Goal: Task Accomplishment & Management: Manage account settings

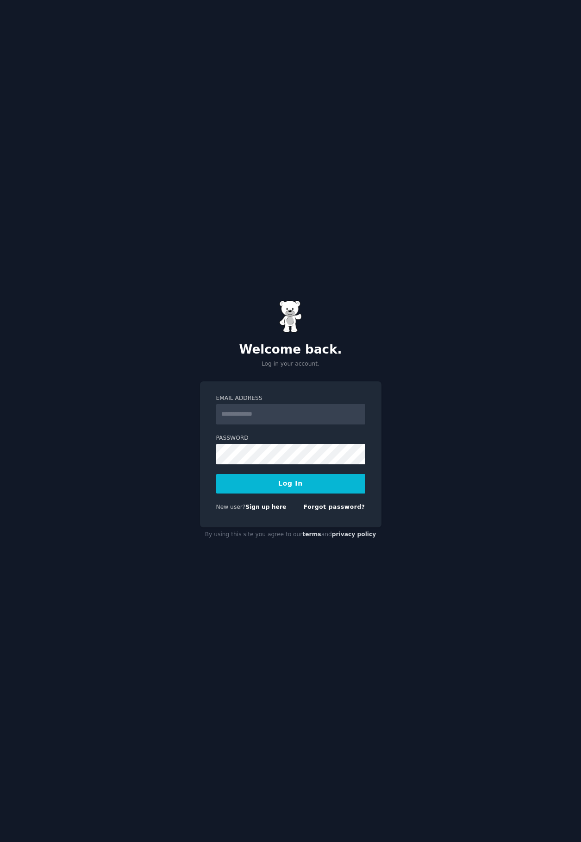
type input "**********"
click at [284, 479] on button "Log In" at bounding box center [290, 483] width 149 height 19
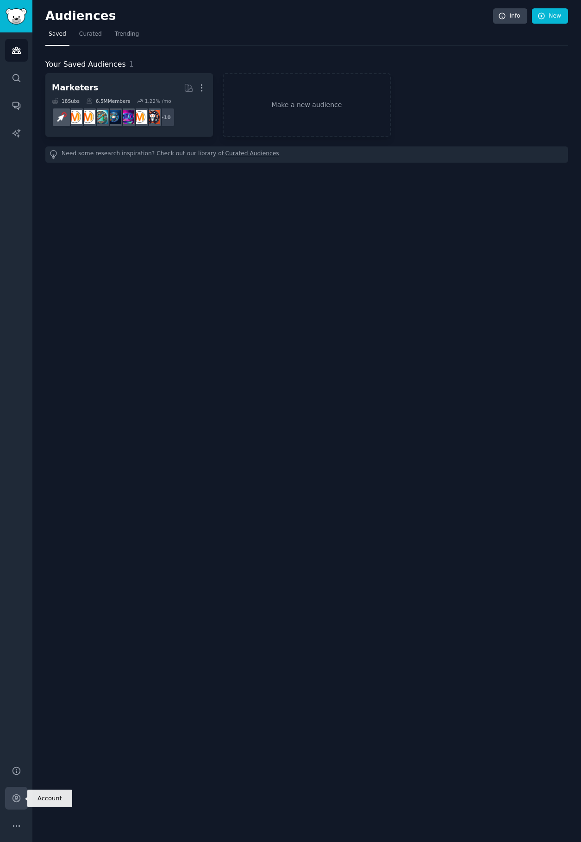
click at [19, 798] on icon "Sidebar" at bounding box center [17, 798] width 10 height 10
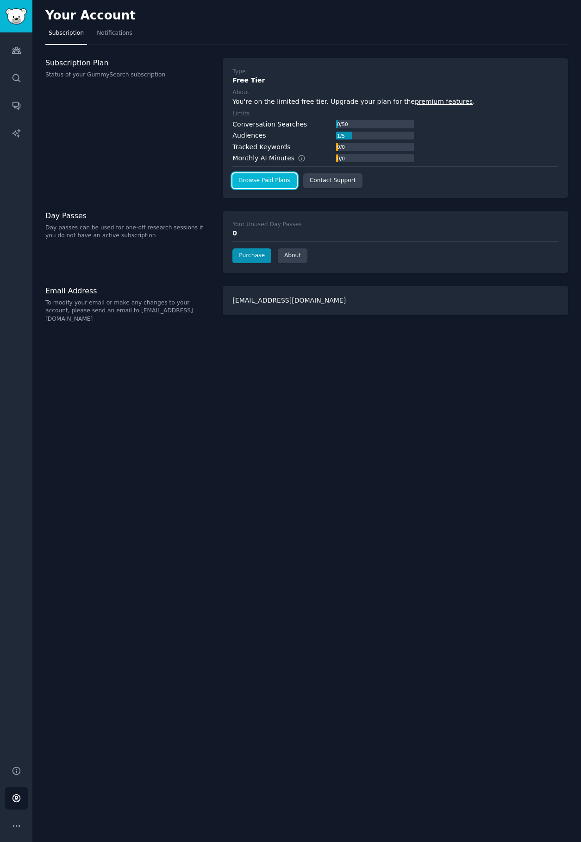
click at [283, 178] on link "Browse Paid Plans" at bounding box center [265, 180] width 64 height 15
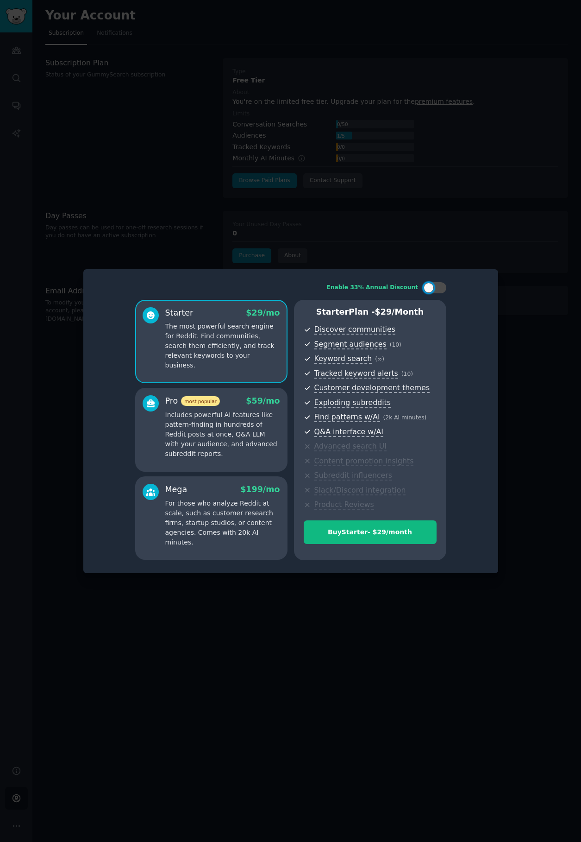
click at [195, 186] on div at bounding box center [290, 421] width 581 height 842
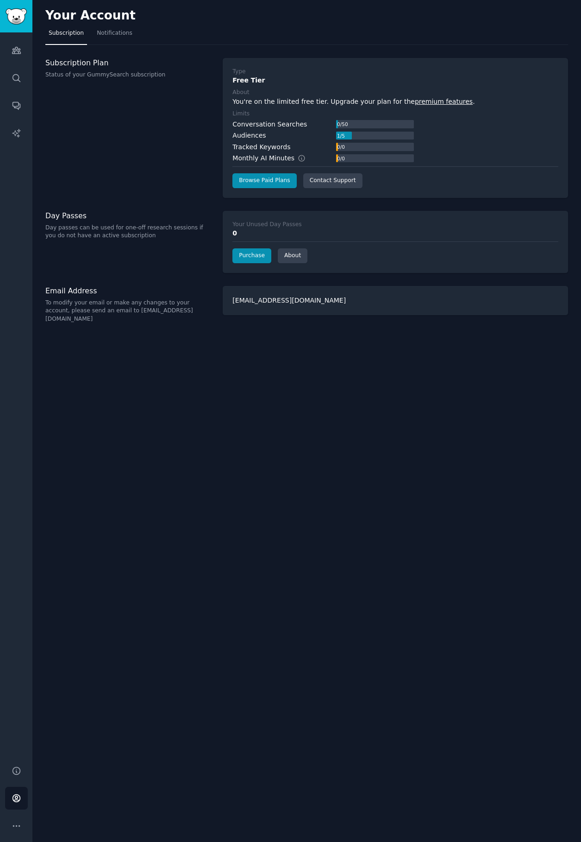
click at [429, 99] on link "premium features" at bounding box center [444, 101] width 58 height 7
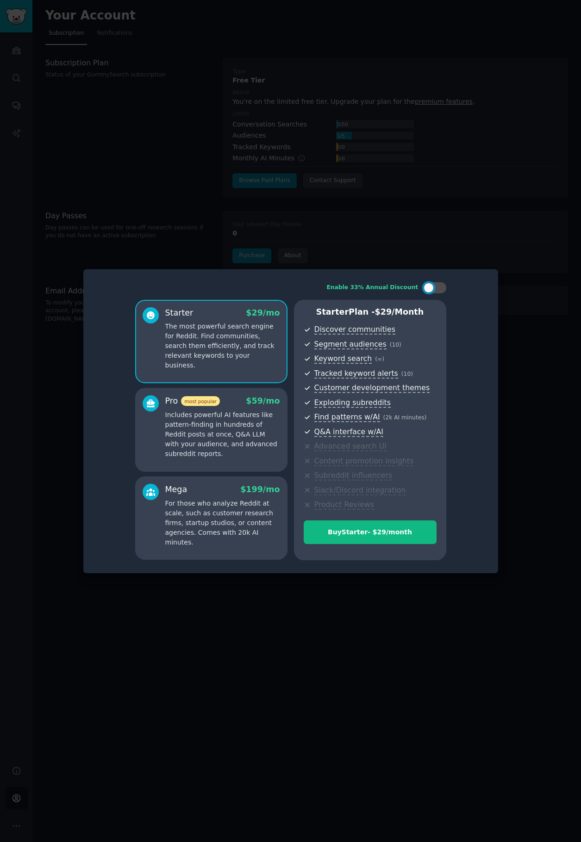
click at [485, 201] on div at bounding box center [290, 421] width 581 height 842
click at [125, 147] on div at bounding box center [290, 421] width 581 height 842
click at [193, 195] on div at bounding box center [290, 421] width 581 height 842
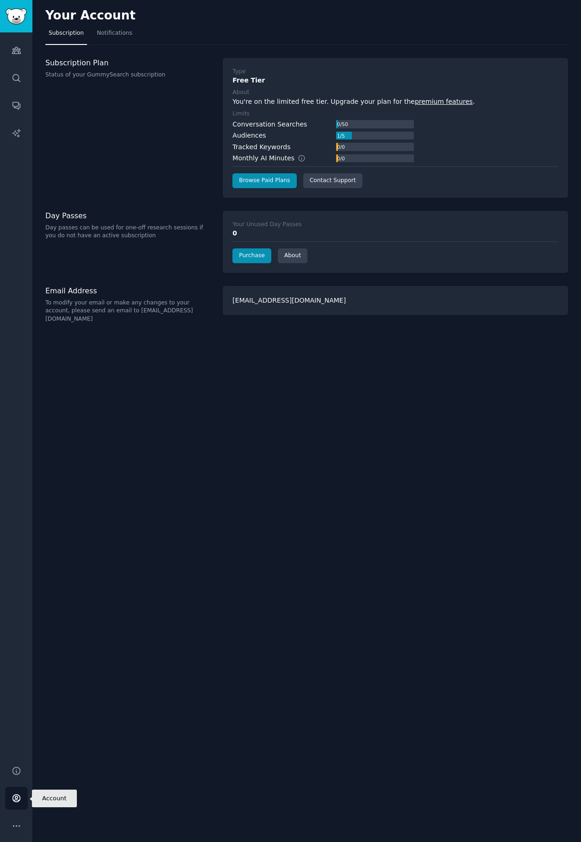
click at [11, 796] on link "Account" at bounding box center [16, 798] width 23 height 23
click at [20, 824] on icon "Sidebar" at bounding box center [17, 826] width 10 height 10
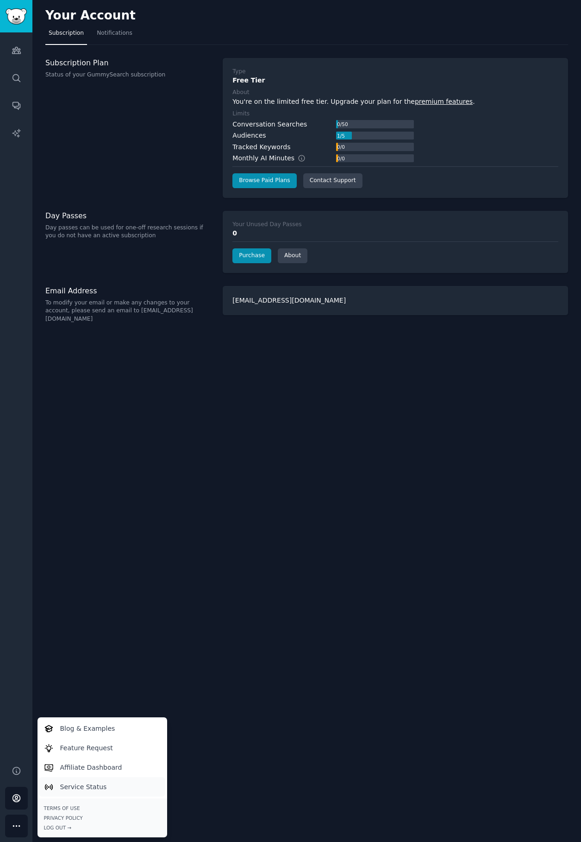
click at [68, 787] on p "Service Status" at bounding box center [83, 787] width 47 height 10
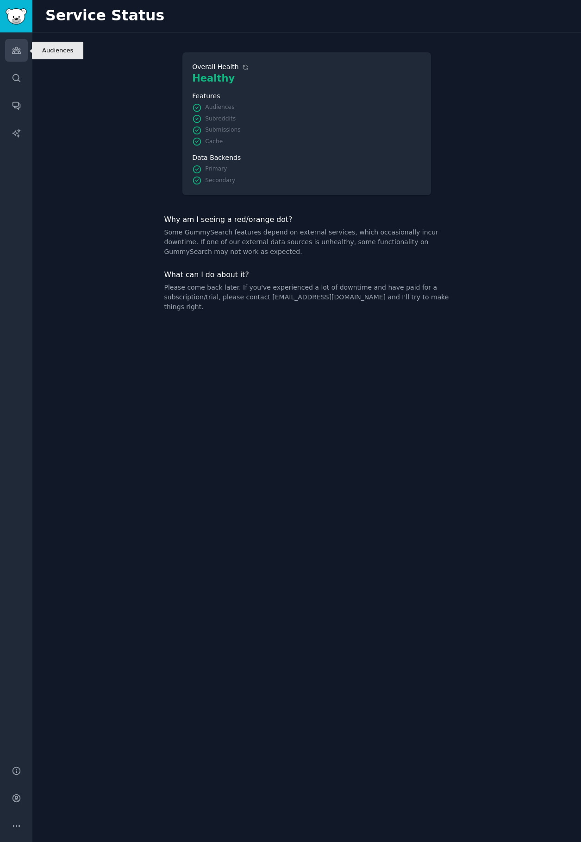
click at [10, 52] on link "Audiences" at bounding box center [16, 50] width 23 height 23
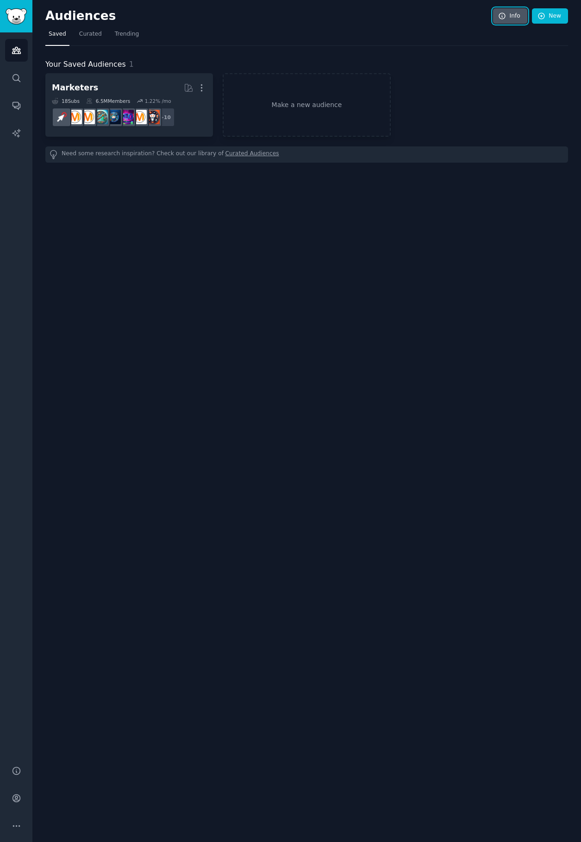
click at [505, 16] on icon at bounding box center [502, 16] width 6 height 6
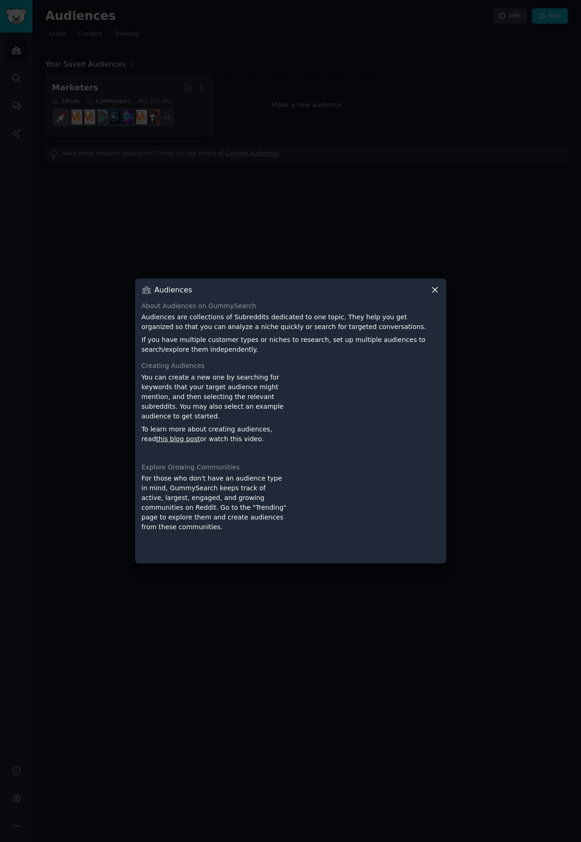
click at [437, 292] on icon at bounding box center [435, 289] width 5 height 5
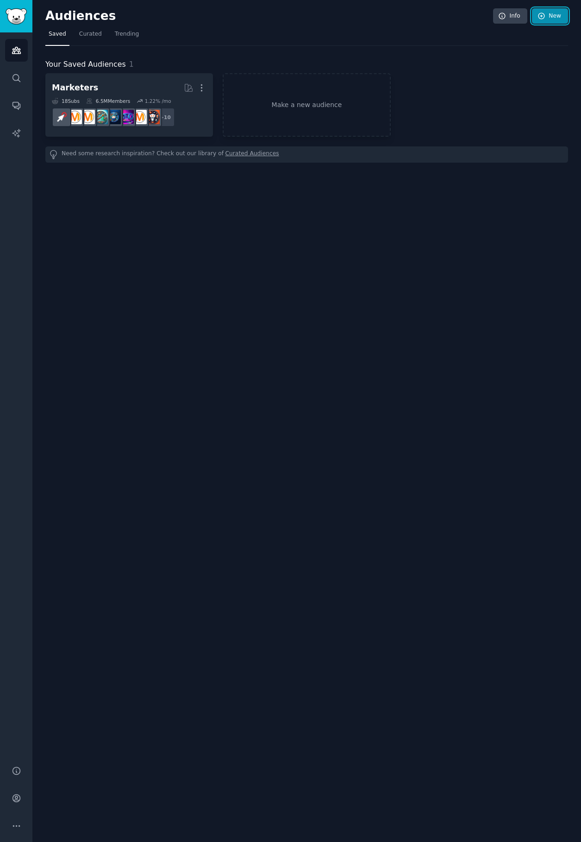
click at [548, 17] on link "New" at bounding box center [550, 16] width 36 height 16
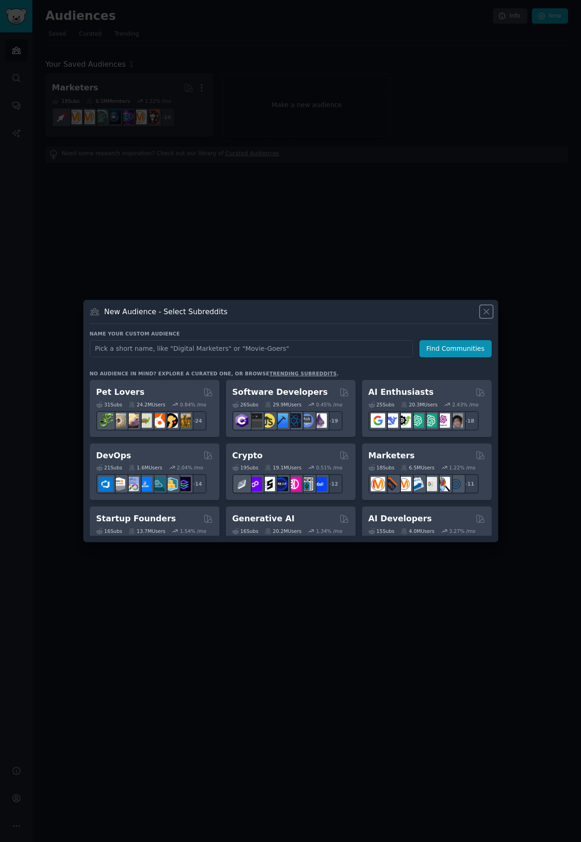
click at [487, 314] on icon at bounding box center [487, 312] width 10 height 10
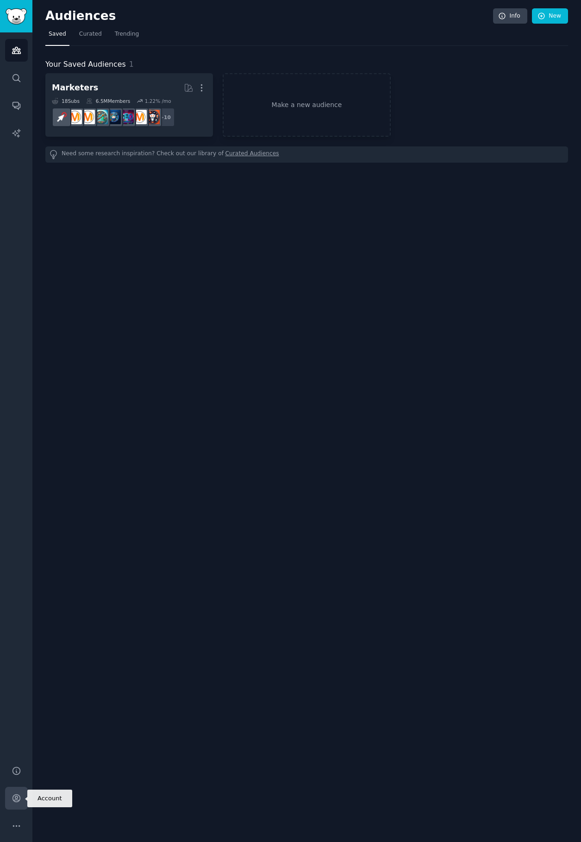
click at [14, 800] on icon "Sidebar" at bounding box center [17, 798] width 10 height 10
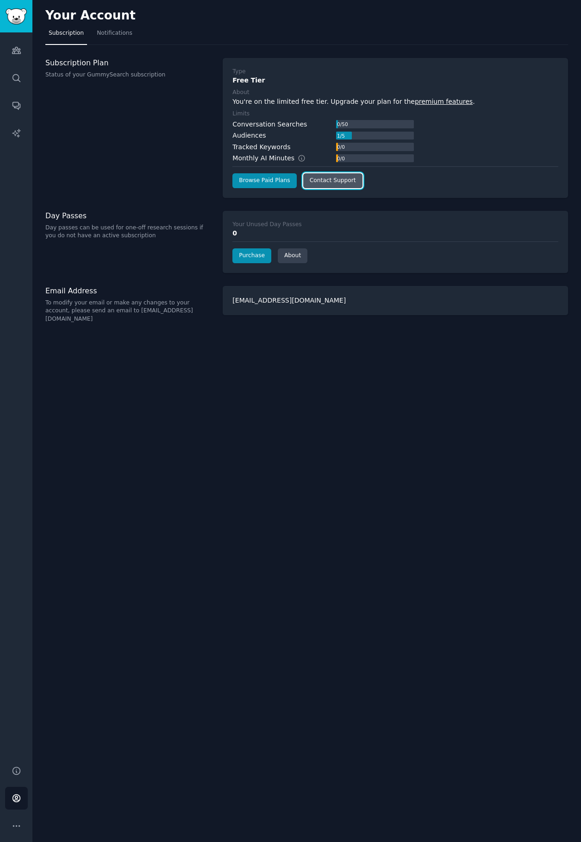
click at [341, 180] on link "Contact Support" at bounding box center [332, 180] width 59 height 15
